Goal: Task Accomplishment & Management: Use online tool/utility

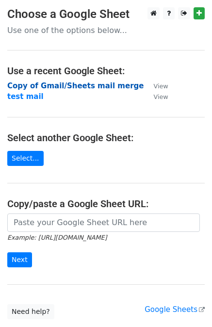
click at [35, 81] on strong "Copy of Gmail/Sheets mail merge" at bounding box center [75, 85] width 136 height 9
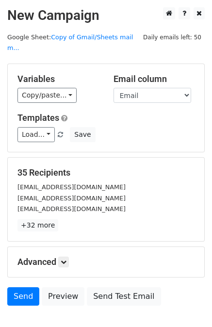
click at [68, 219] on p "+32 more" at bounding box center [105, 225] width 177 height 12
click at [66, 259] on icon at bounding box center [64, 262] width 6 height 6
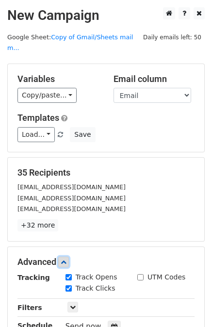
click at [65, 259] on icon at bounding box center [64, 262] width 6 height 6
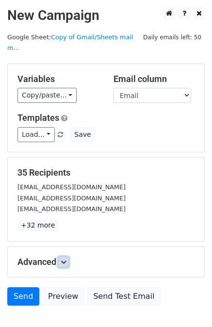
scroll to position [48, 0]
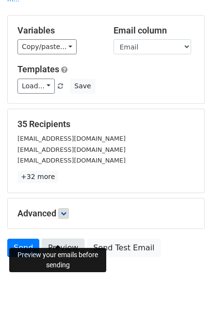
click at [60, 238] on link "Preview" at bounding box center [63, 247] width 43 height 18
click at [72, 239] on link "Preview" at bounding box center [63, 247] width 43 height 18
click at [62, 238] on link "Preview" at bounding box center [63, 247] width 43 height 18
click at [56, 238] on link "Preview" at bounding box center [63, 247] width 43 height 18
click at [55, 238] on link "Preview" at bounding box center [63, 247] width 43 height 18
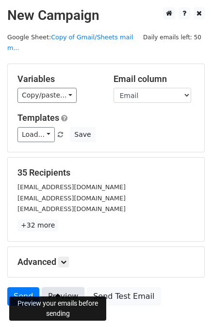
click at [54, 287] on link "Preview" at bounding box center [63, 296] width 43 height 18
